Goal: Navigation & Orientation: Find specific page/section

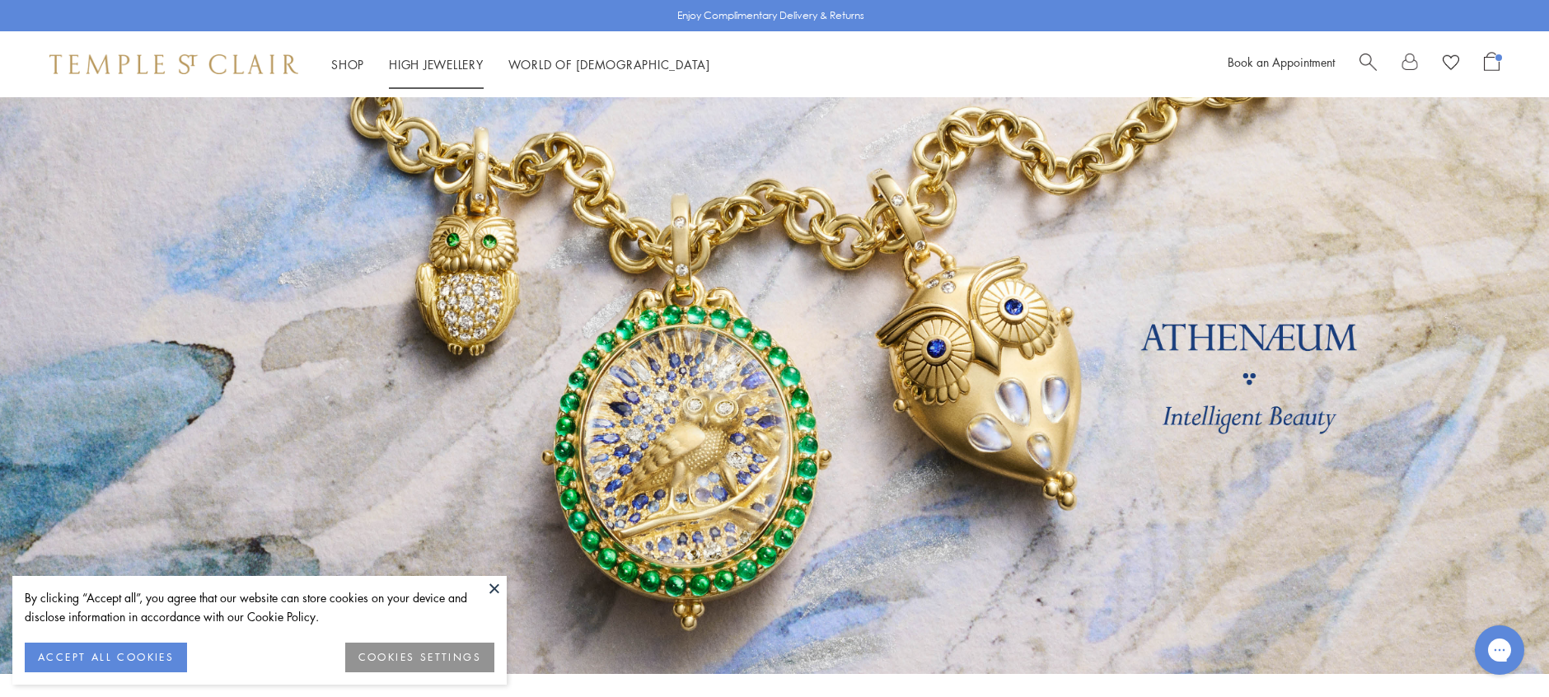
click at [457, 59] on li "High Jewellery High Jewellery" at bounding box center [436, 64] width 95 height 21
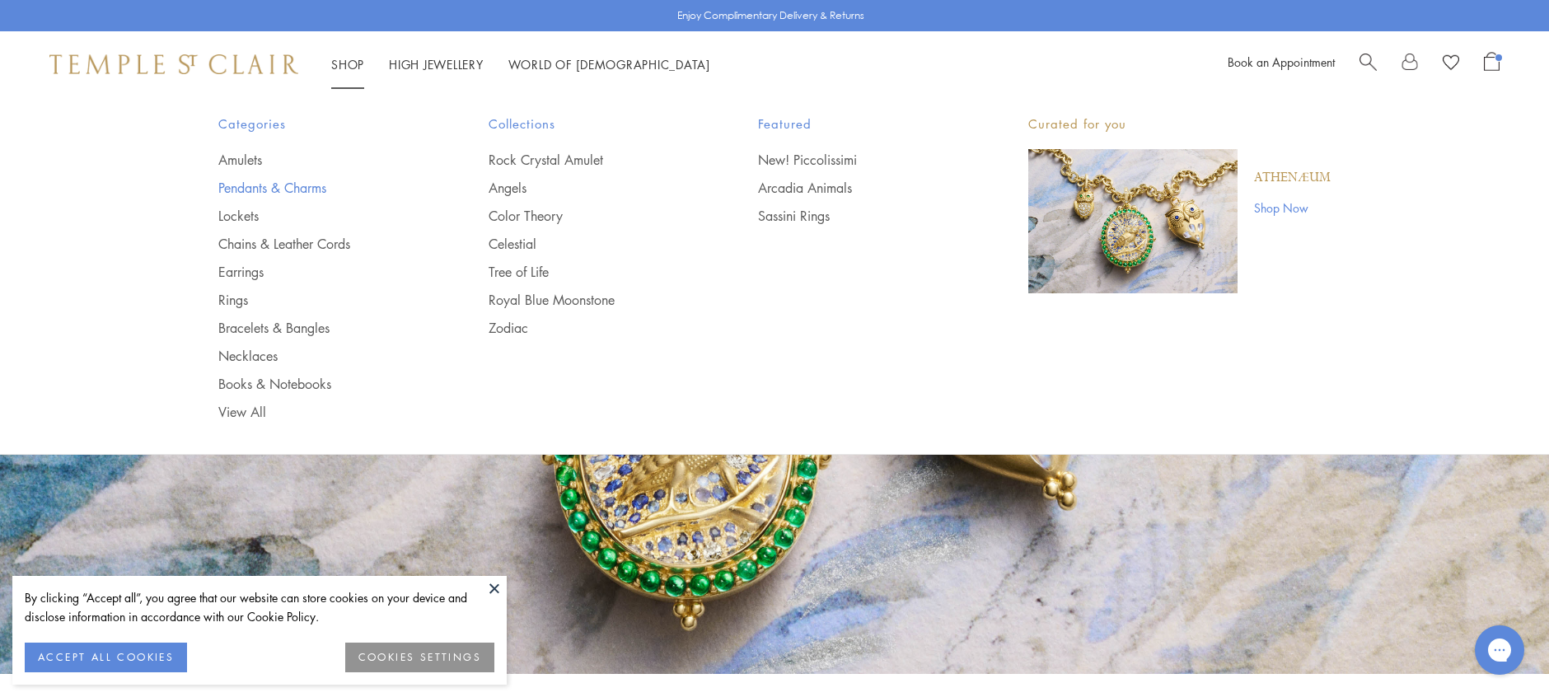
click at [281, 190] on link "Pendants & Charms" at bounding box center [320, 188] width 204 height 18
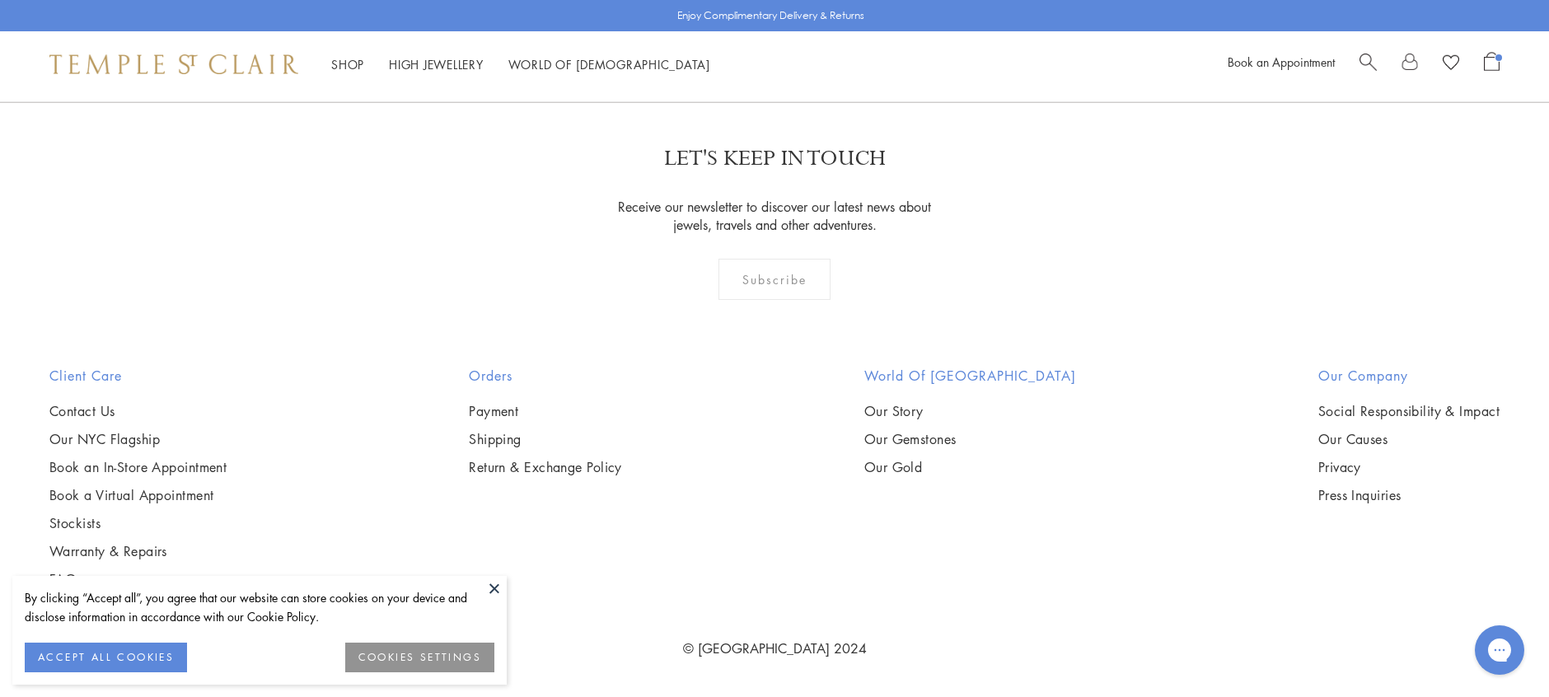
scroll to position [12547, 0]
click at [855, 35] on link at bounding box center [855, 12] width 51 height 45
click at [881, 36] on link at bounding box center [880, 13] width 51 height 45
